Goal: Use online tool/utility: Utilize a website feature to perform a specific function

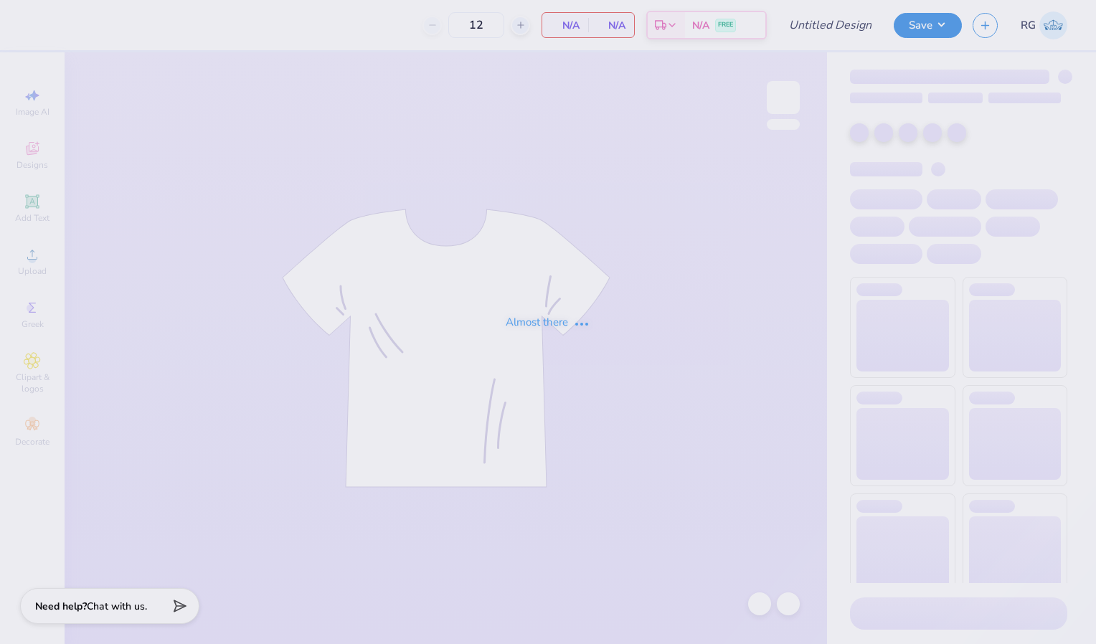
type input "[PERSON_NAME]- Genral Merch"
type input "50"
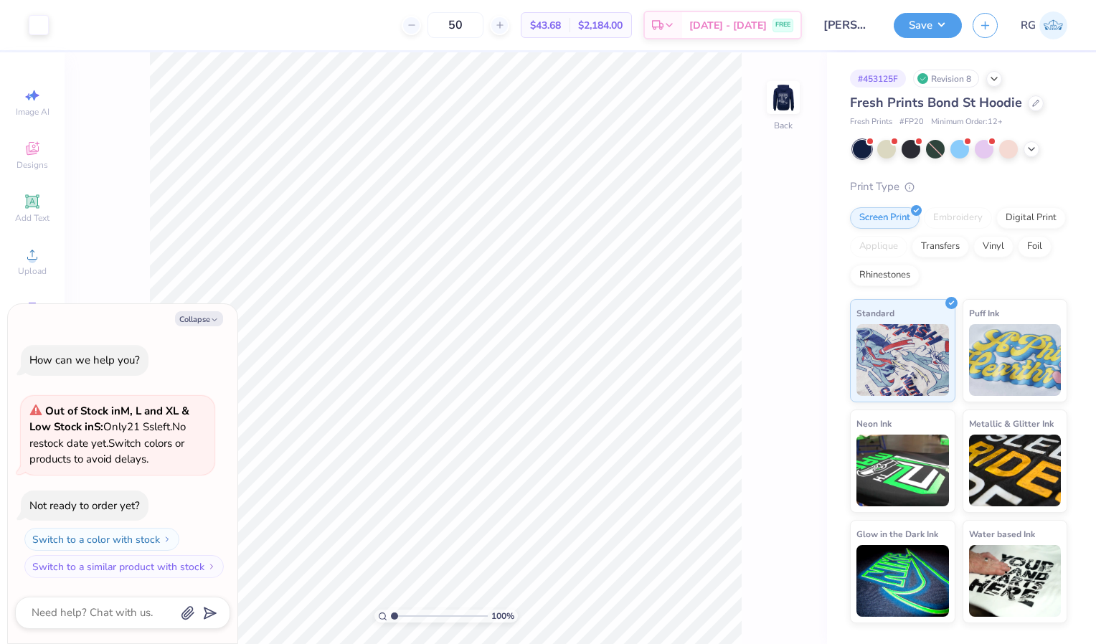
type textarea "x"
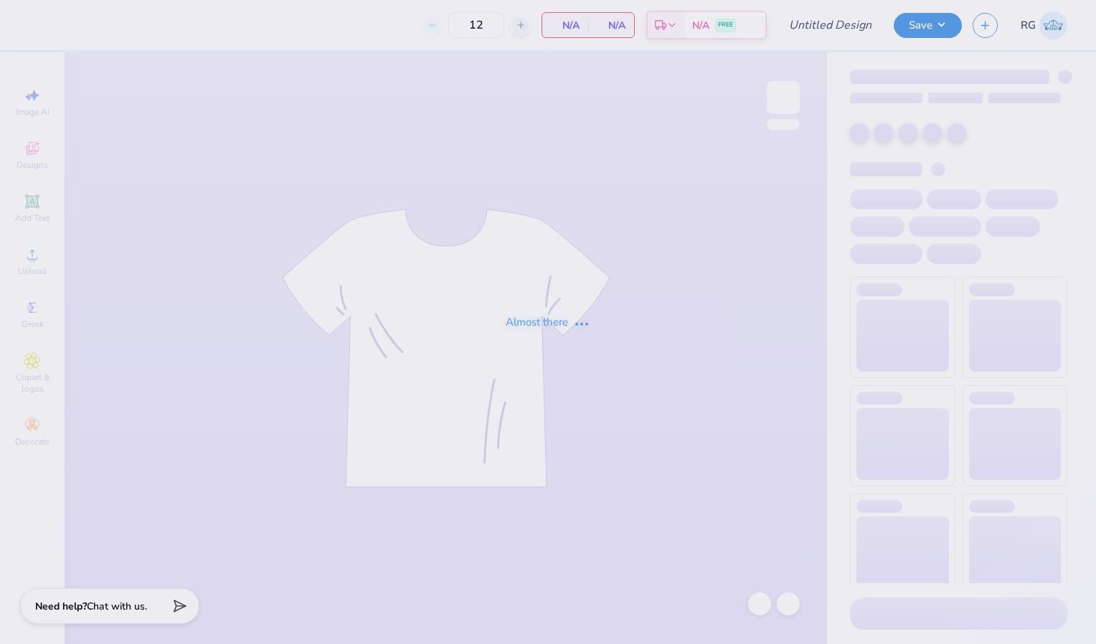
type input "[PERSON_NAME]- Genral Merch"
type input "50"
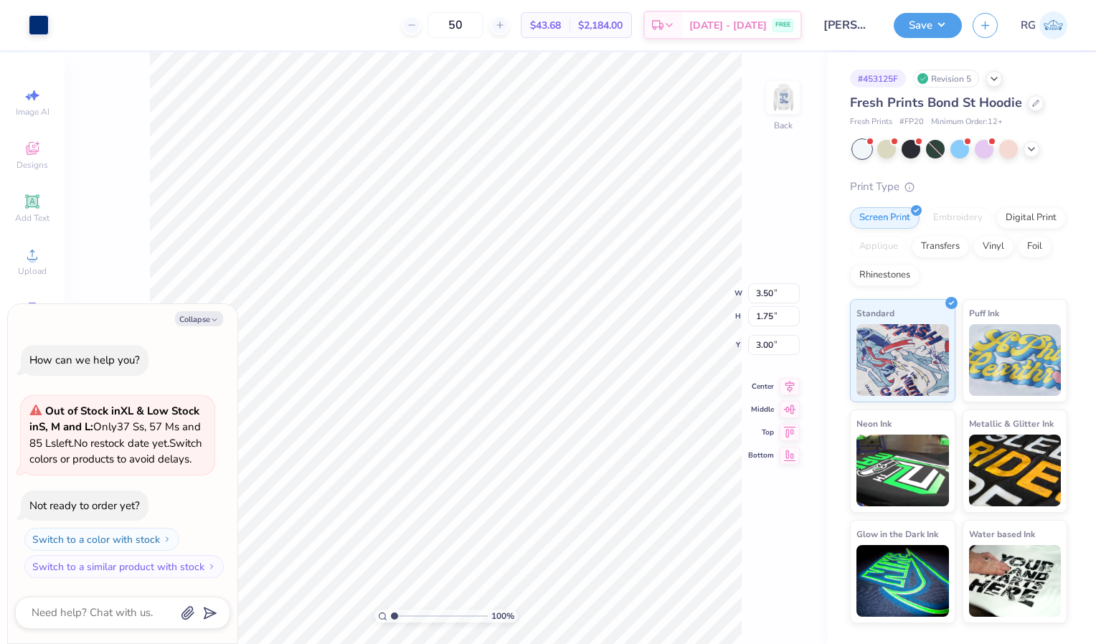
type textarea "x"
type input "3.34"
type textarea "x"
type input "4.43"
type input "2.22"
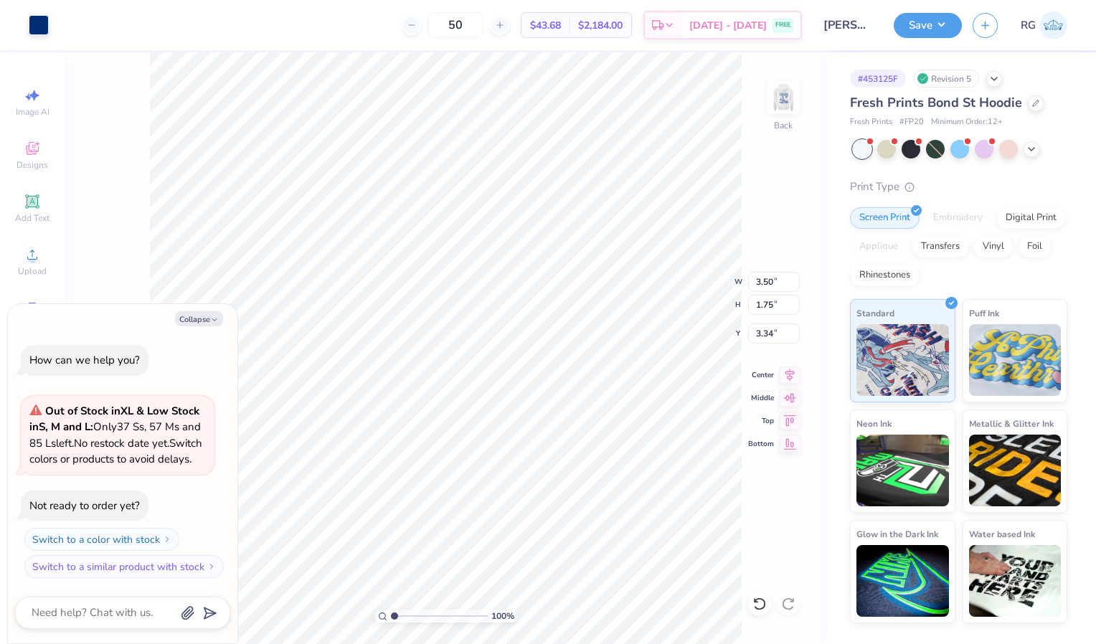
type input "2.88"
type textarea "x"
type input "3.31"
type textarea "x"
type input "4.57"
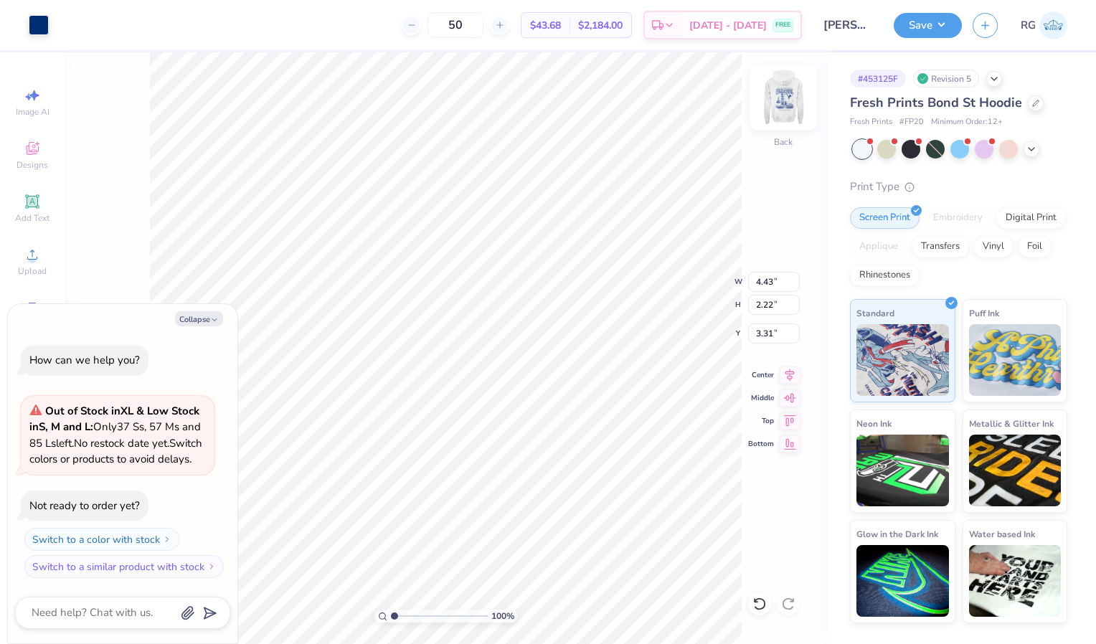
type input "2.29"
type input "3.24"
click at [786, 105] on img at bounding box center [783, 97] width 57 height 57
click at [209, 311] on button "Collapse" at bounding box center [199, 318] width 48 height 15
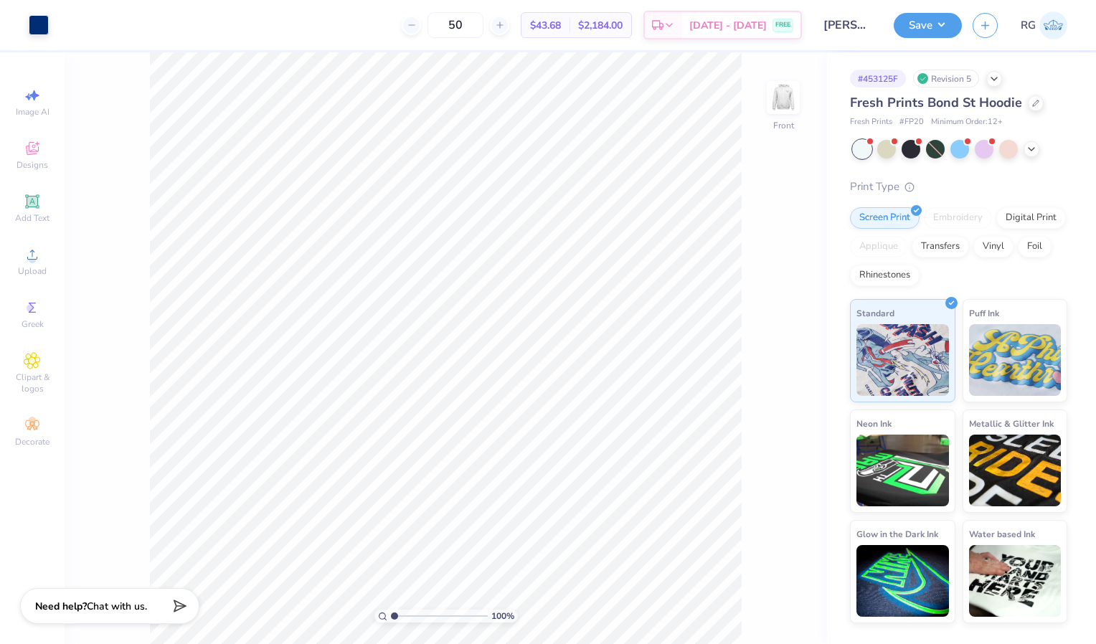
type textarea "x"
type input "5.91"
click at [929, 24] on button "Save" at bounding box center [928, 23] width 68 height 25
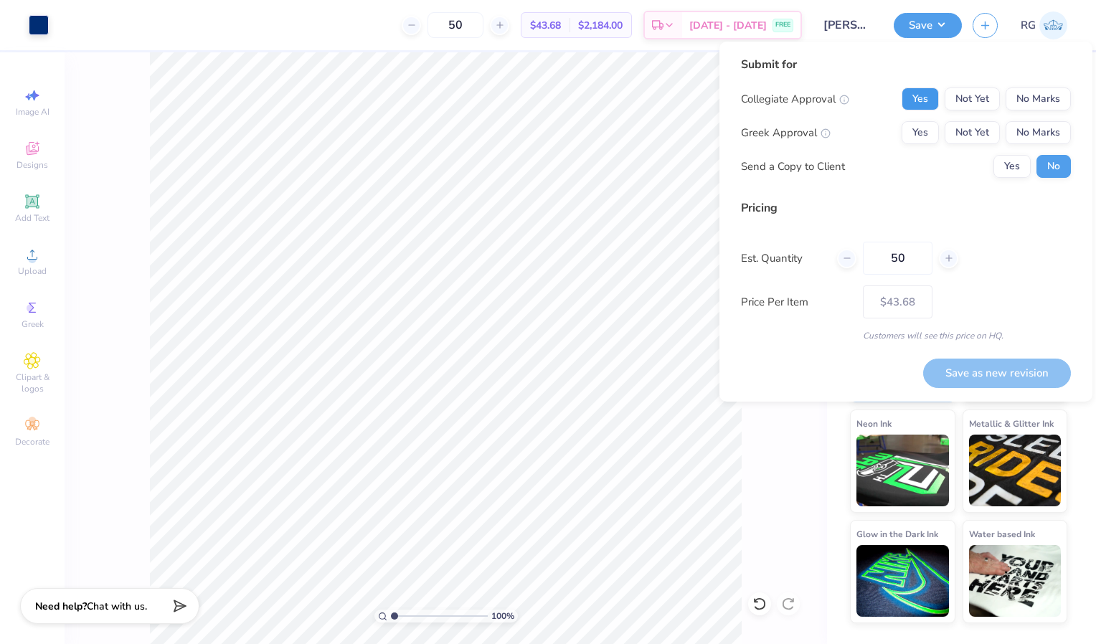
click at [918, 95] on button "Yes" at bounding box center [920, 99] width 37 height 23
click at [1049, 125] on button "No Marks" at bounding box center [1038, 132] width 65 height 23
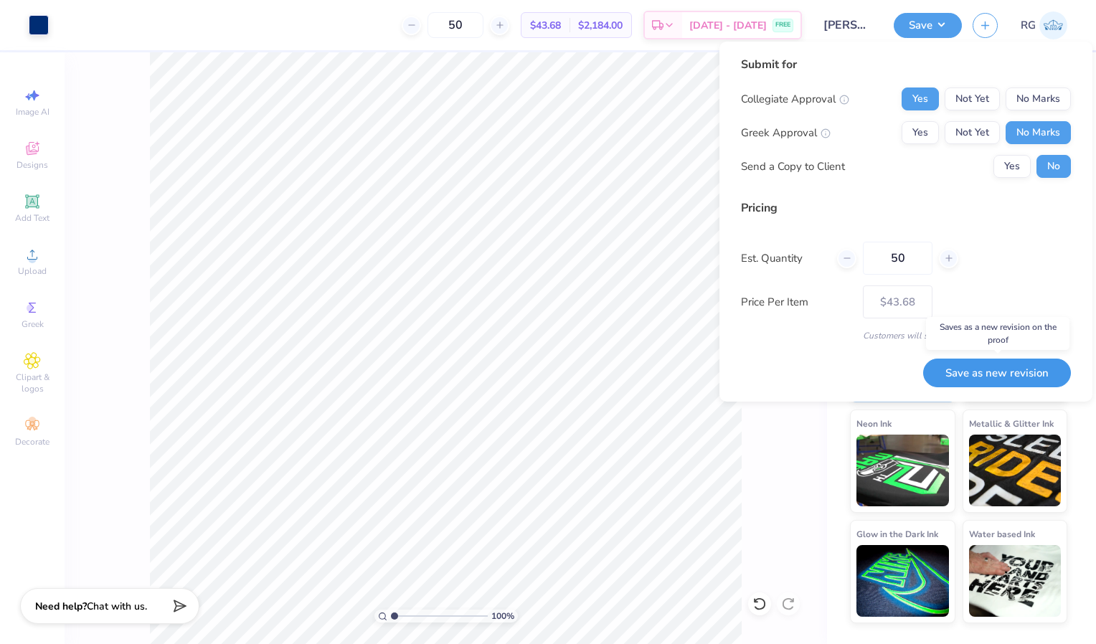
click at [1007, 371] on button "Save as new revision" at bounding box center [997, 373] width 148 height 29
type input "$43.68"
